Goal: Information Seeking & Learning: Find specific fact

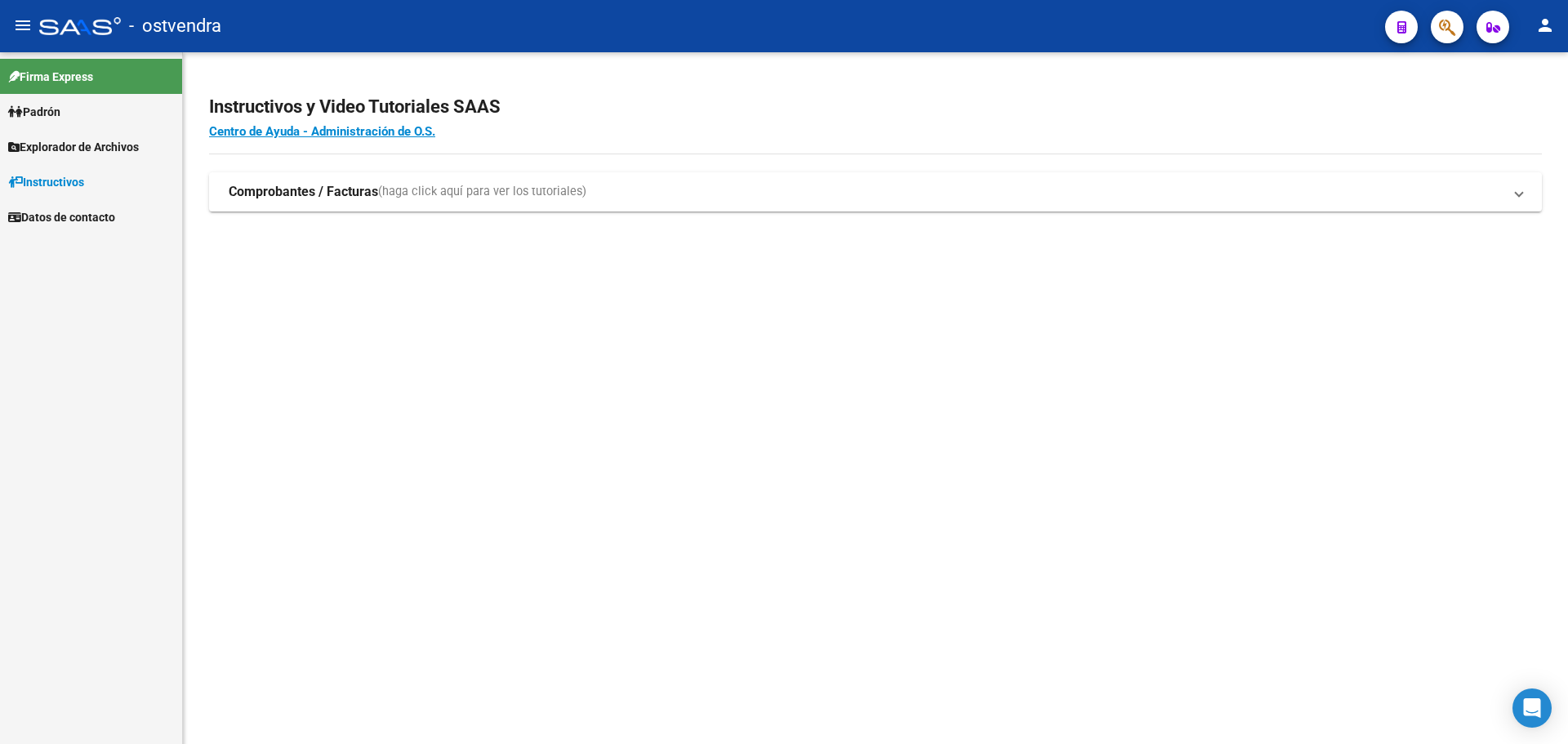
click at [91, 138] on span "Explorador de Archivos" at bounding box center [73, 147] width 131 height 18
click at [60, 117] on span "Padrón" at bounding box center [35, 111] width 53 height 18
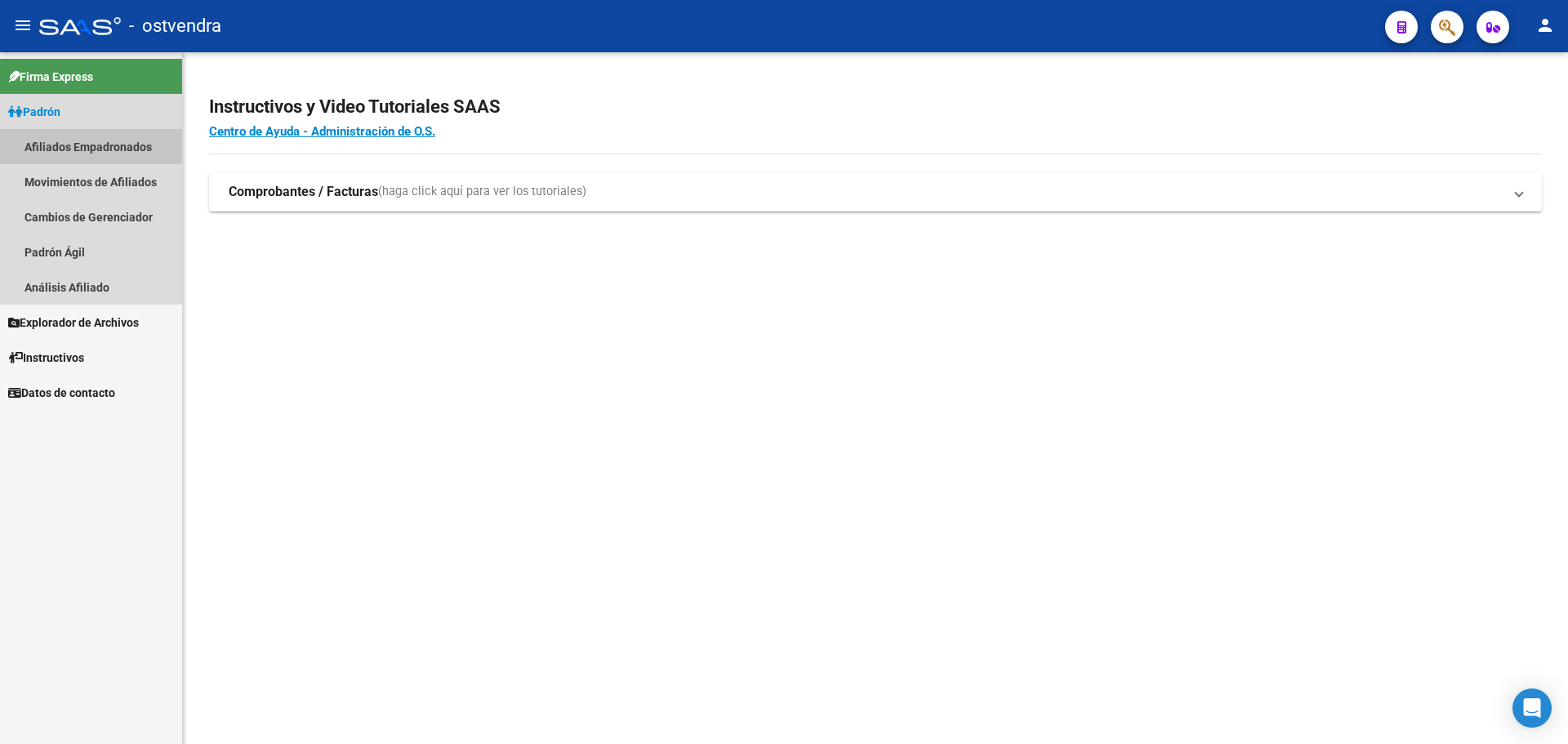
click at [58, 142] on link "Afiliados Empadronados" at bounding box center [90, 146] width 182 height 35
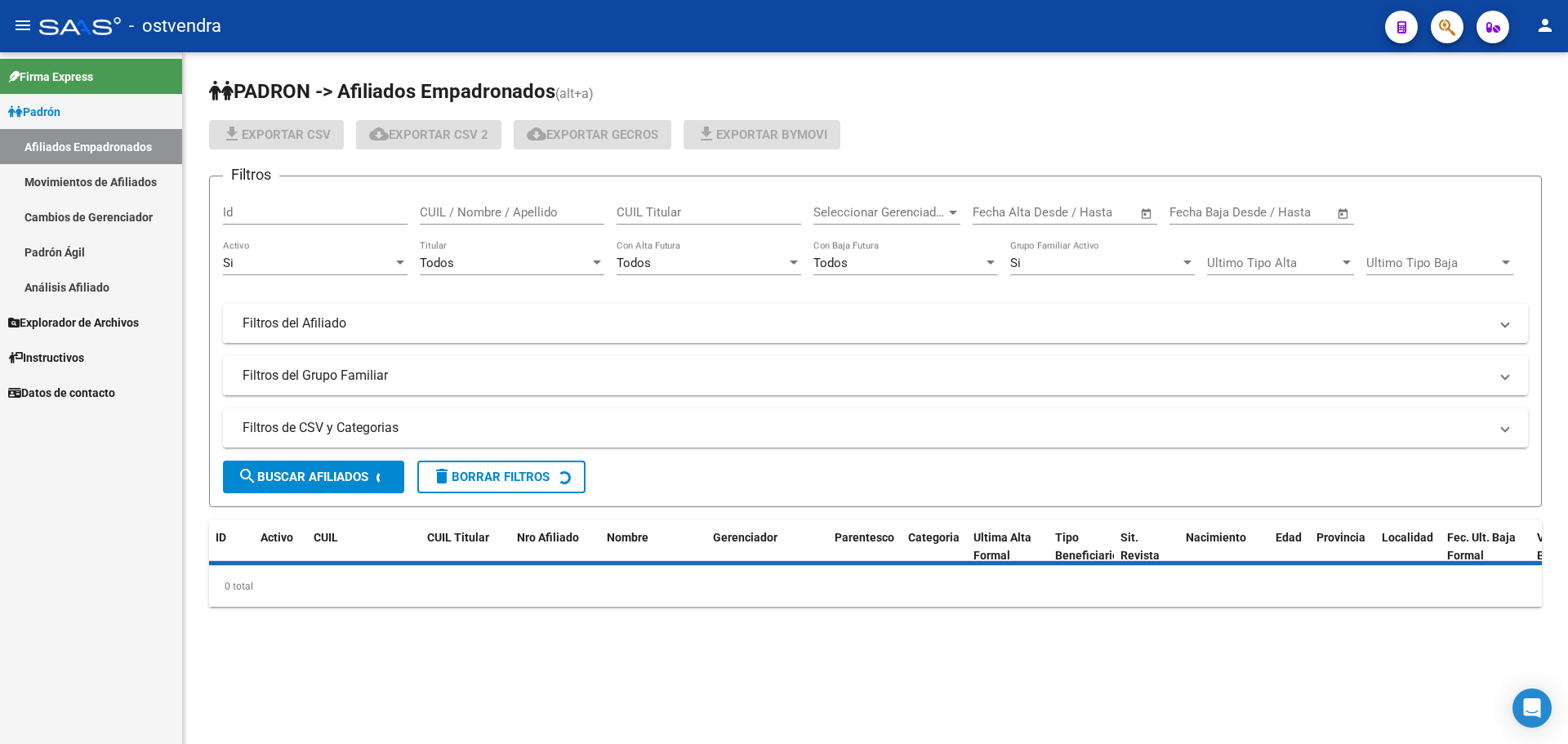
click at [528, 213] on input "CUIL / Nombre / Apellido" at bounding box center [512, 213] width 184 height 15
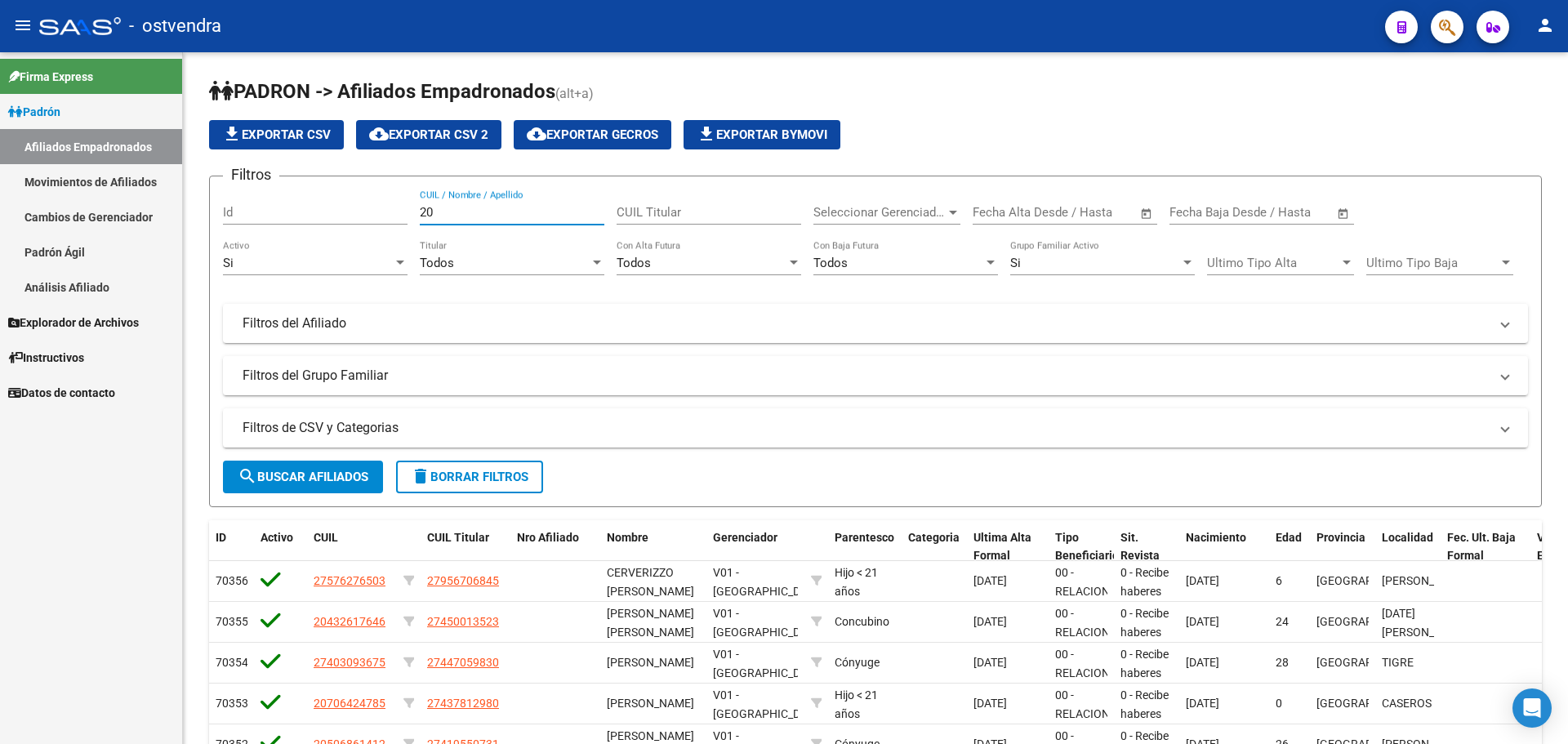
paste input "23562692"
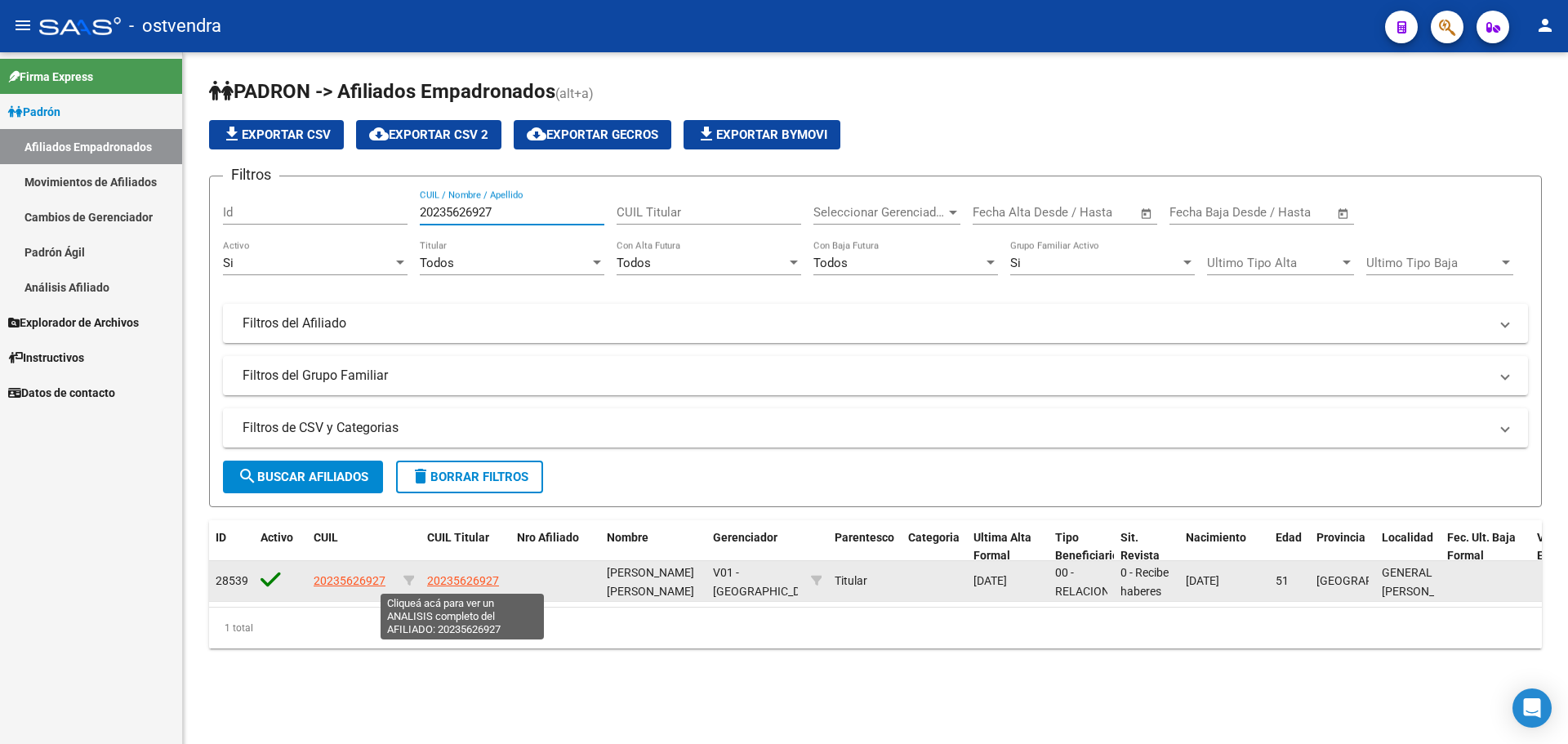
type input "20235626927"
click at [456, 574] on span "20235626927" at bounding box center [463, 581] width 72 height 13
